Goal: Navigation & Orientation: Find specific page/section

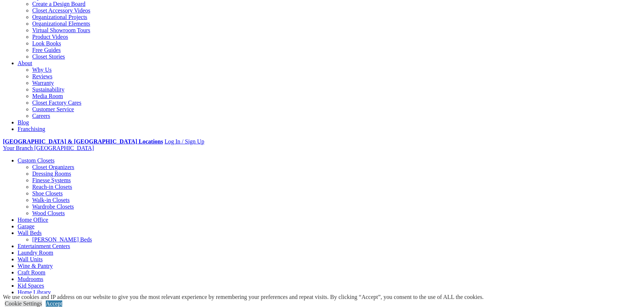
scroll to position [220, 0]
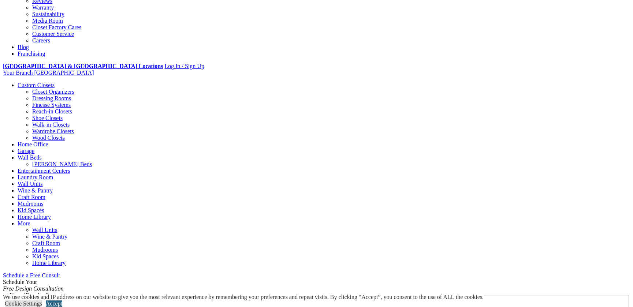
click at [62, 300] on link "Accept" at bounding box center [54, 303] width 16 height 6
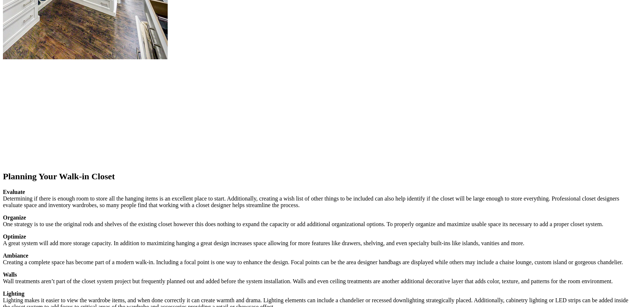
scroll to position [1135, 0]
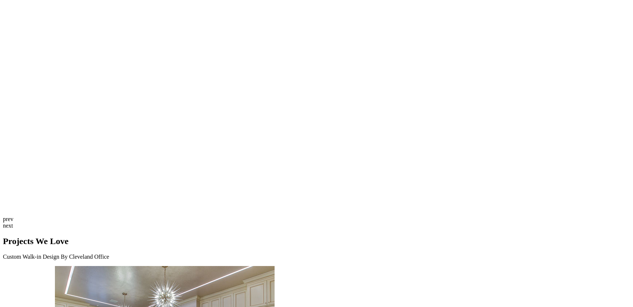
scroll to position [1866, 0]
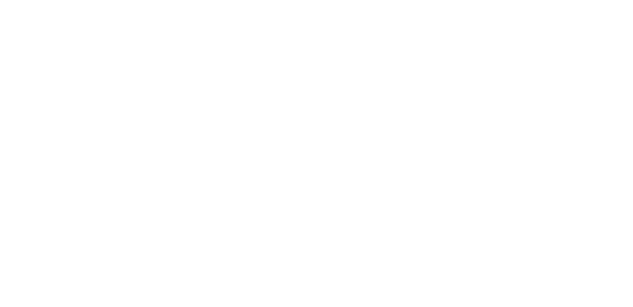
scroll to position [1317, 0]
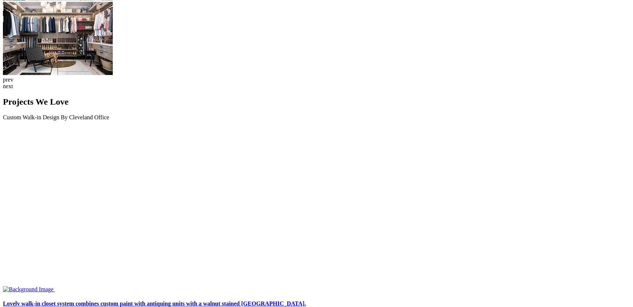
scroll to position [1866, 0]
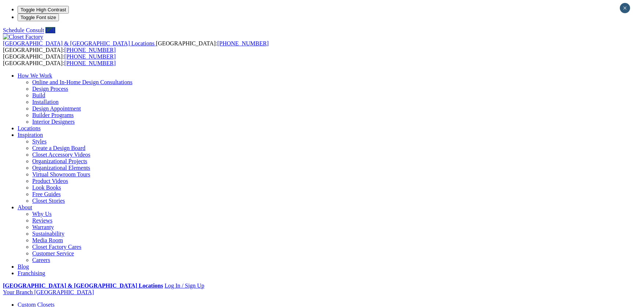
click at [57, 307] on link "Closet Organizers" at bounding box center [53, 311] width 42 height 6
